Goal: Task Accomplishment & Management: Manage account settings

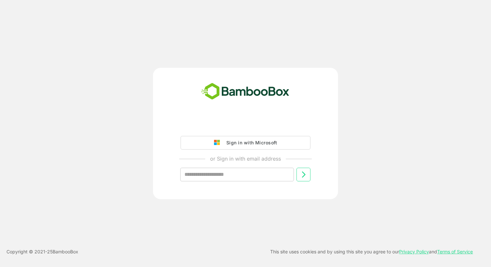
click at [232, 127] on div "Sign in with Microsoft or Sign in with email address ​" at bounding box center [246, 155] width 162 height 74
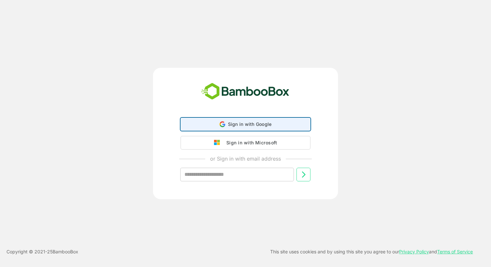
click at [242, 120] on div "Sign in with Google Sign in with Google. Opens in new tab" at bounding box center [245, 124] width 121 height 12
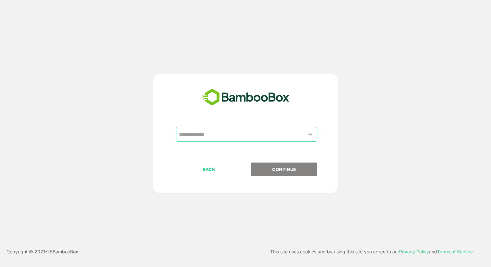
click at [235, 131] on input "text" at bounding box center [246, 134] width 139 height 12
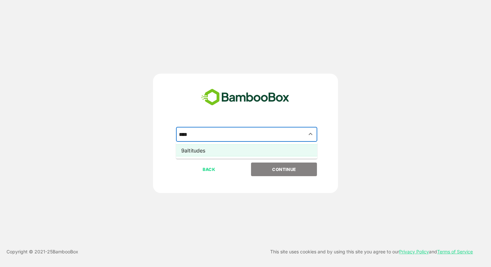
click at [236, 147] on li "9altitudes" at bounding box center [246, 151] width 141 height 12
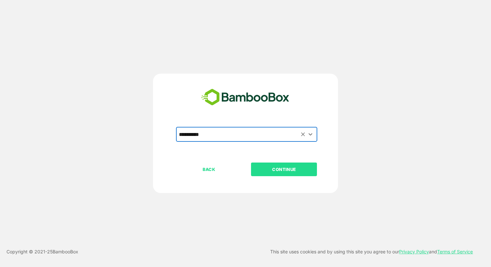
type input "**********"
click at [263, 166] on p "CONTINUE" at bounding box center [284, 169] width 65 height 7
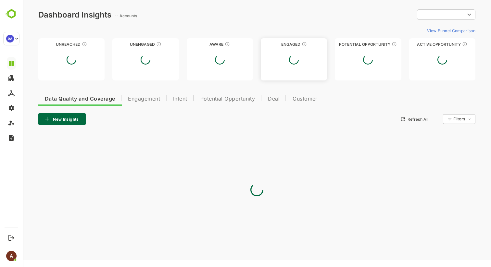
type input "**********"
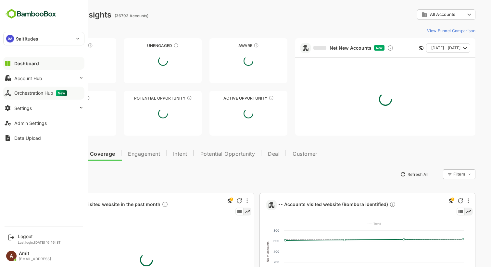
click at [26, 91] on div "Orchestration Hub New" at bounding box center [40, 93] width 53 height 6
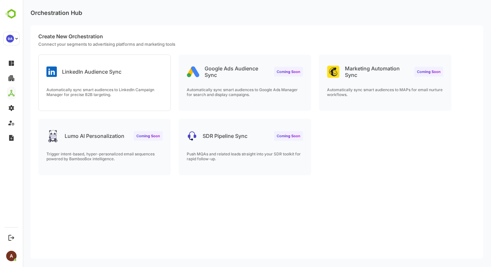
click at [99, 81] on div "LinkedIn Audience Sync Automatically sync smart audiences to LinkedIn Campaign …" at bounding box center [105, 83] width 132 height 56
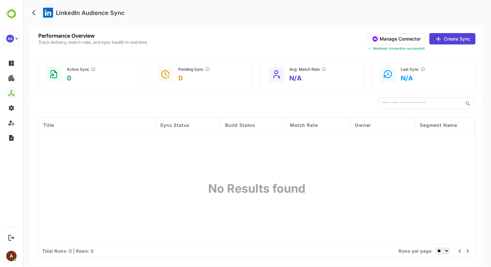
click at [382, 39] on button "Manage Connector" at bounding box center [397, 38] width 58 height 11
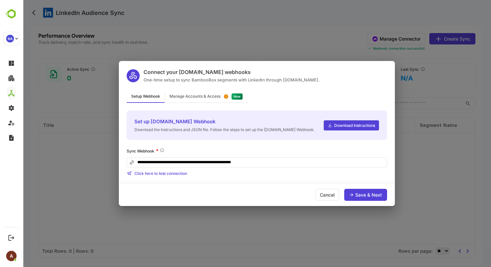
click at [205, 95] on div "Manage Accounts & Access" at bounding box center [194, 96] width 51 height 4
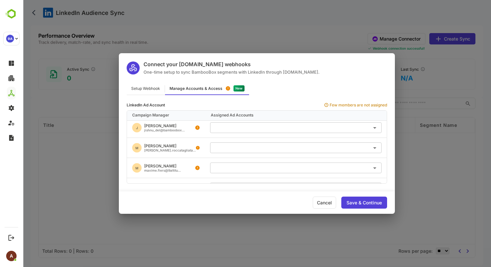
scroll to position [44, 0]
click at [238, 29] on div "Connect your Make.com webhooks One-time setup to sync BambooBox segments with L…" at bounding box center [257, 133] width 468 height 267
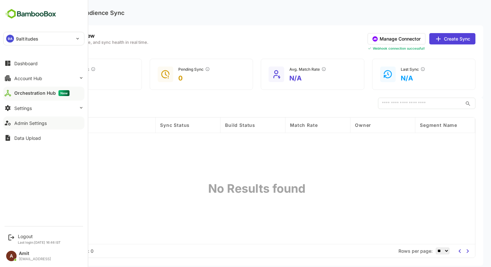
click at [30, 123] on div "Admin Settings" at bounding box center [30, 123] width 32 height 6
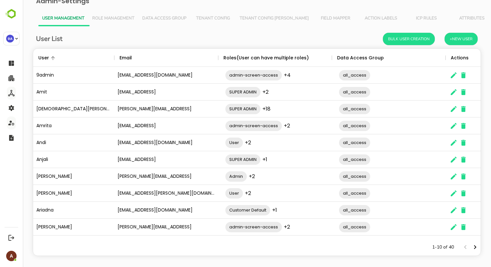
scroll to position [11, 0]
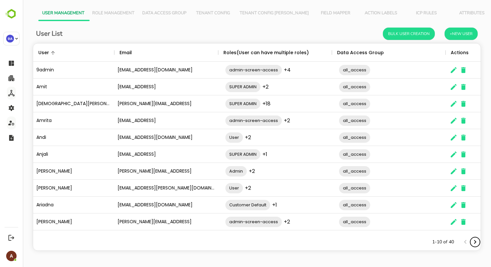
click at [476, 240] on icon "Next page" at bounding box center [475, 242] width 8 height 8
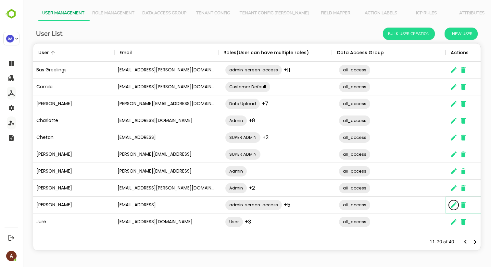
click at [452, 206] on icon "The User Data" at bounding box center [454, 205] width 6 height 6
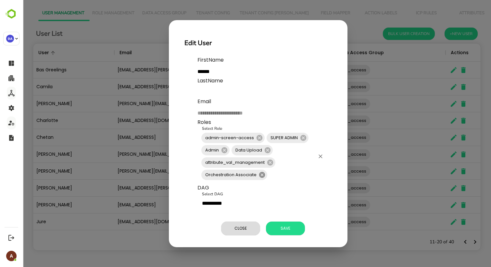
click at [263, 175] on icon at bounding box center [262, 175] width 6 height 6
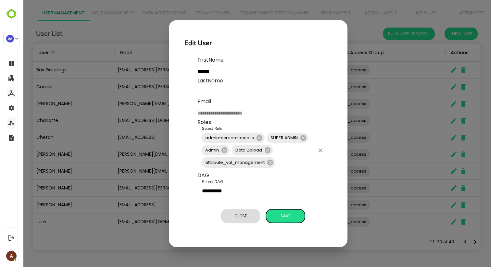
click at [279, 216] on span "Save" at bounding box center [285, 216] width 32 height 8
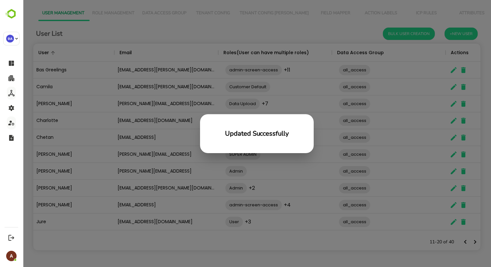
click at [224, 241] on div "Updated Successfully" at bounding box center [257, 133] width 468 height 267
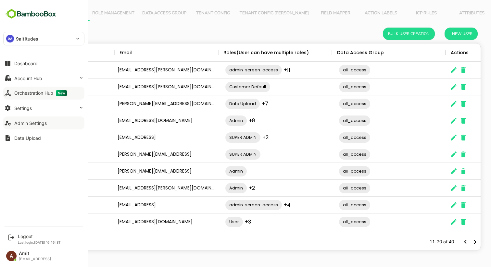
click at [31, 89] on button "Orchestration Hub New" at bounding box center [43, 93] width 81 height 13
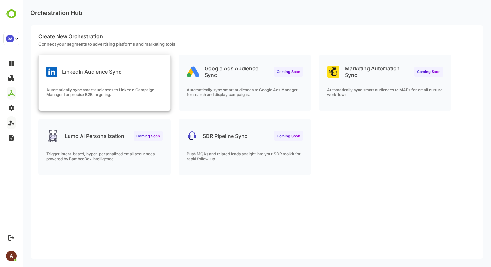
click at [117, 78] on div "LinkedIn Audience Sync Automatically sync smart audiences to LinkedIn Campaign …" at bounding box center [105, 83] width 132 height 56
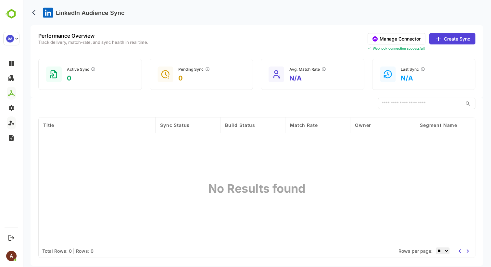
click at [383, 37] on button "Manage Connector" at bounding box center [397, 38] width 58 height 11
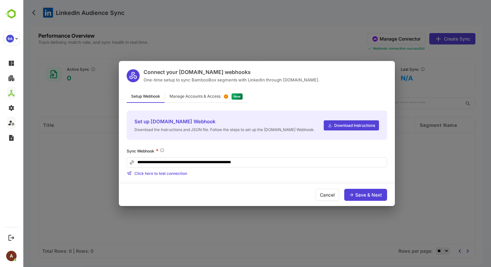
click at [211, 96] on div "Manage Accounts & Access" at bounding box center [194, 96] width 51 height 4
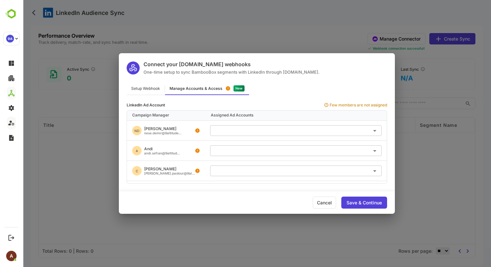
click at [286, 129] on input "text" at bounding box center [296, 130] width 166 height 11
click at [209, 44] on div "Connect your Make.com webhooks One-time setup to sync BambooBox segments with L…" at bounding box center [257, 133] width 468 height 267
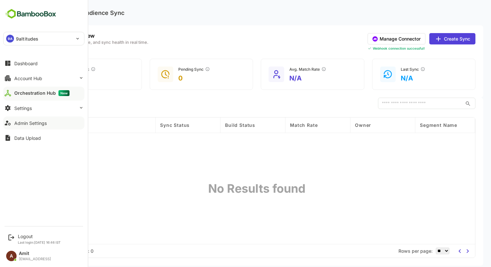
click at [34, 91] on div "Orchestration Hub New" at bounding box center [41, 93] width 55 height 6
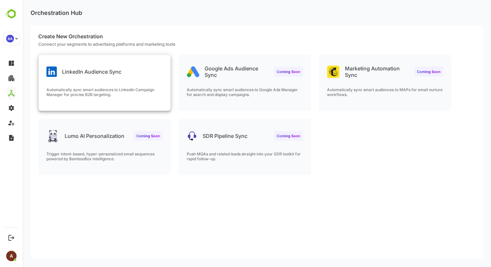
click at [126, 72] on div "LinkedIn Audience Sync" at bounding box center [105, 66] width 132 height 23
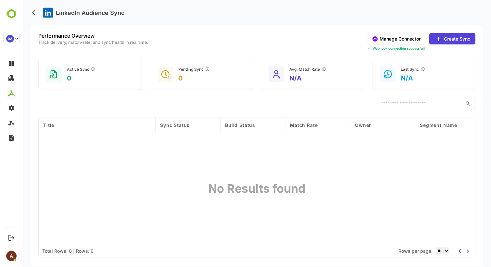
click at [395, 40] on button "Manage Connector" at bounding box center [397, 38] width 58 height 11
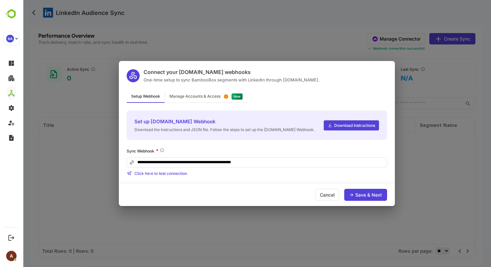
click at [220, 95] on div "Manage Accounts & Access" at bounding box center [194, 96] width 51 height 4
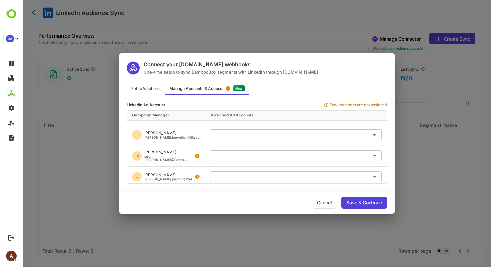
scroll to position [319, 0]
click at [327, 201] on div "Cancel" at bounding box center [324, 203] width 23 height 12
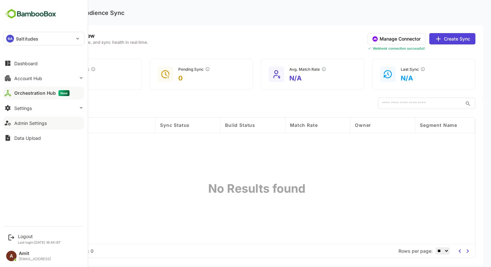
click at [20, 123] on div "Admin Settings" at bounding box center [30, 123] width 32 height 6
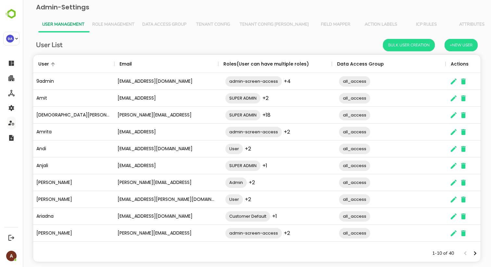
scroll to position [190, 447]
click at [120, 24] on span "Role Management" at bounding box center [113, 24] width 42 height 5
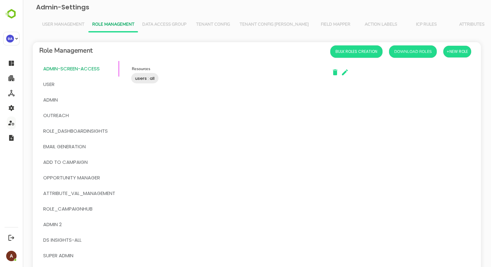
click at [66, 25] on span "User Management" at bounding box center [63, 24] width 42 height 5
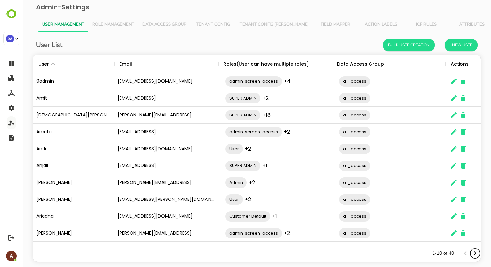
click at [476, 256] on icon "Next page" at bounding box center [475, 254] width 8 height 8
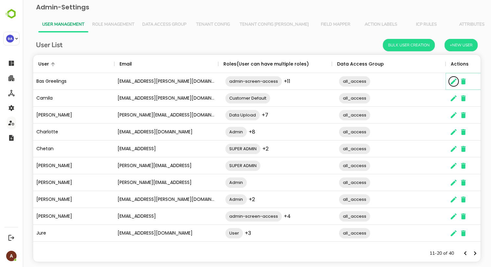
click at [456, 81] on icon "The User Data" at bounding box center [454, 82] width 8 height 8
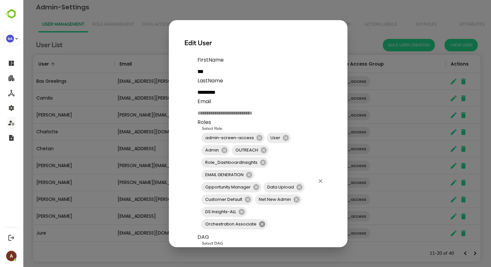
click at [263, 224] on icon at bounding box center [262, 224] width 6 height 6
click at [268, 214] on input "Select Role" at bounding box center [281, 212] width 67 height 12
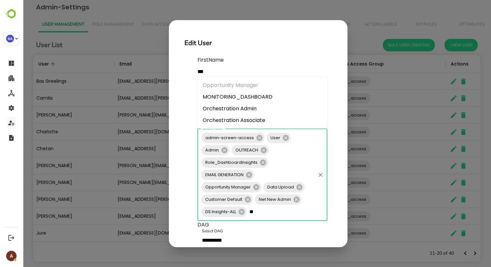
type input "***"
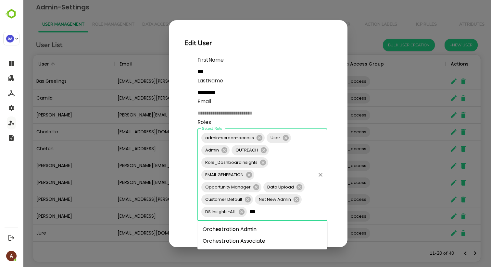
click at [255, 232] on li "Orchestration Admin" at bounding box center [262, 230] width 130 height 12
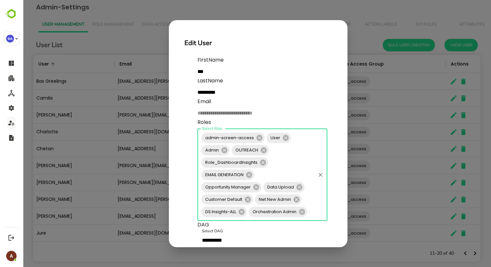
scroll to position [34, 0]
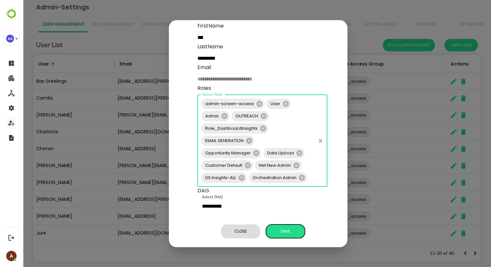
click at [289, 230] on p "**********" at bounding box center [264, 131] width 134 height 219
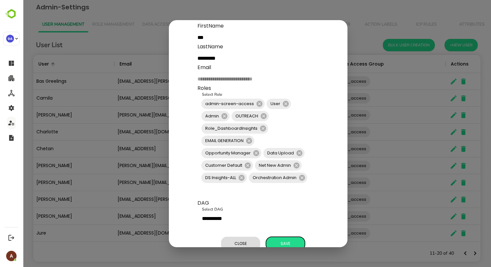
click at [291, 241] on span "Save" at bounding box center [285, 244] width 32 height 8
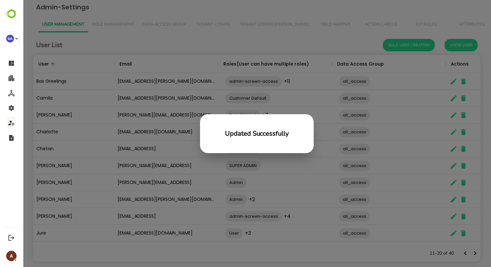
click at [321, 45] on div "Updated Successfully" at bounding box center [257, 133] width 468 height 267
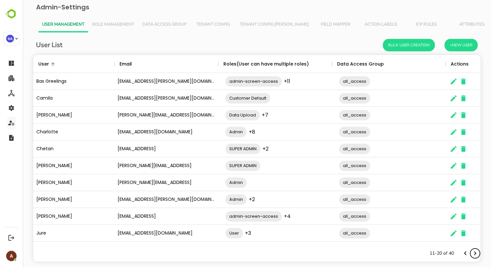
click at [474, 253] on icon "Next page" at bounding box center [475, 254] width 8 height 8
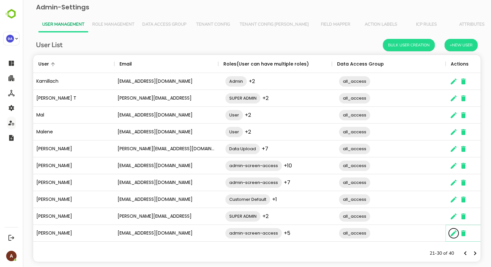
click at [452, 233] on icon "The User Data" at bounding box center [454, 234] width 8 height 8
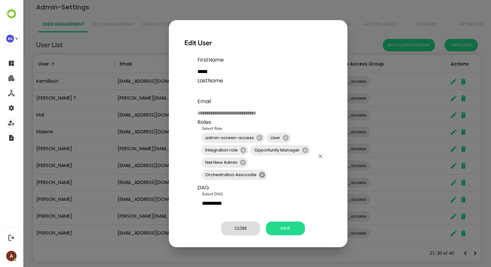
click at [261, 175] on icon at bounding box center [261, 174] width 7 height 7
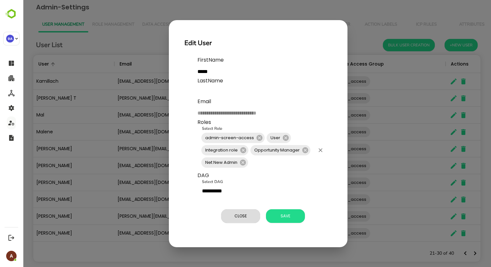
click at [264, 163] on input "Select Role" at bounding box center [282, 162] width 66 height 12
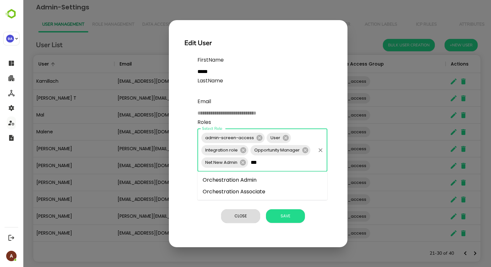
type input "****"
click at [256, 181] on li "Orchestration Admin" at bounding box center [262, 180] width 130 height 12
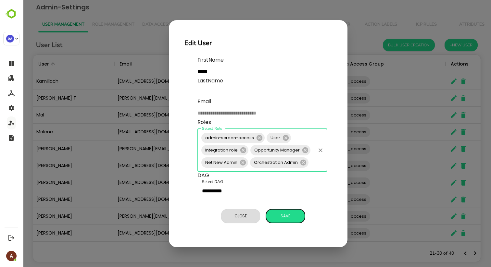
click at [281, 215] on p "**********" at bounding box center [264, 140] width 134 height 169
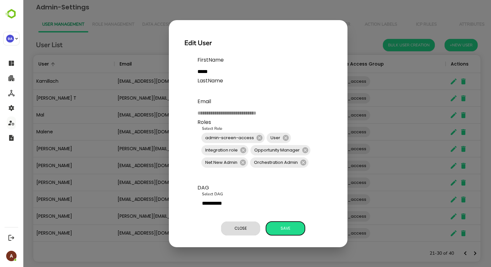
click at [284, 227] on span "Save" at bounding box center [285, 228] width 32 height 8
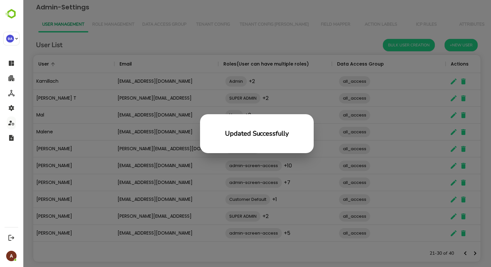
click at [156, 63] on div "Updated Successfully" at bounding box center [257, 133] width 468 height 267
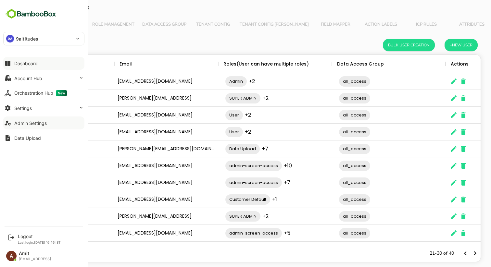
click at [19, 62] on div "Dashboard" at bounding box center [25, 64] width 23 height 6
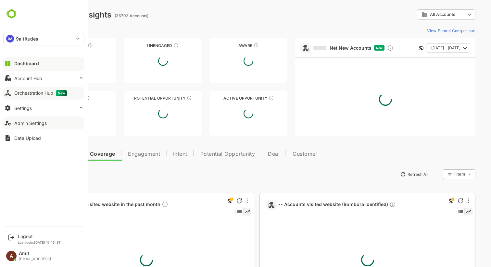
type input "**********"
click at [30, 94] on div "Orchestration Hub New" at bounding box center [40, 93] width 53 height 6
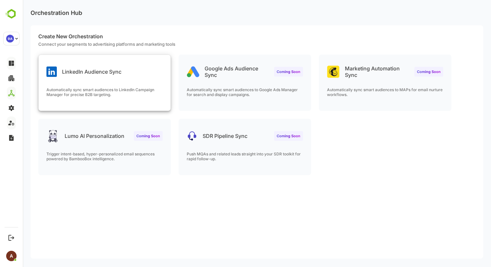
click at [149, 89] on p "Automatically sync smart audiences to LinkedIn Campaign Manager for precise B2B…" at bounding box center [104, 92] width 116 height 10
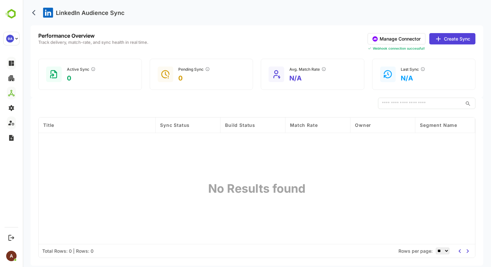
click at [399, 41] on button "Manage Connector" at bounding box center [397, 38] width 58 height 11
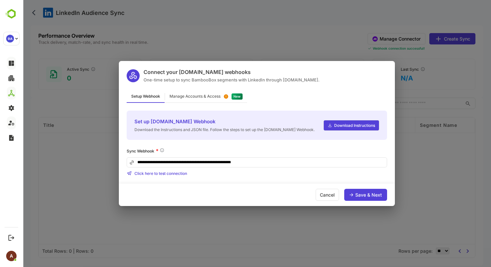
click at [245, 38] on div "**********" at bounding box center [257, 133] width 468 height 267
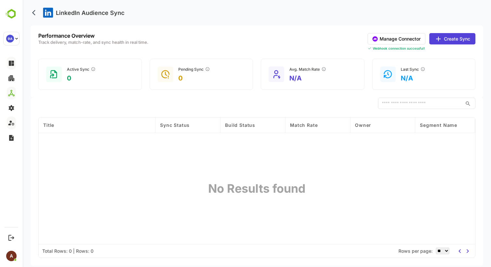
click at [385, 41] on button "Manage Connector" at bounding box center [397, 38] width 58 height 11
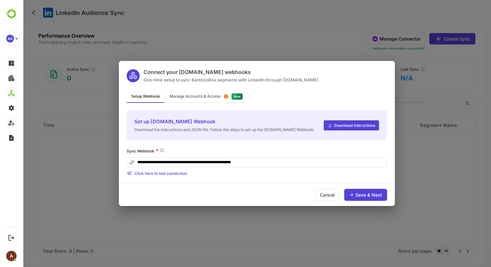
click at [199, 98] on div "Manage Accounts & Access" at bounding box center [194, 96] width 51 height 4
